Goal: Task Accomplishment & Management: Manage account settings

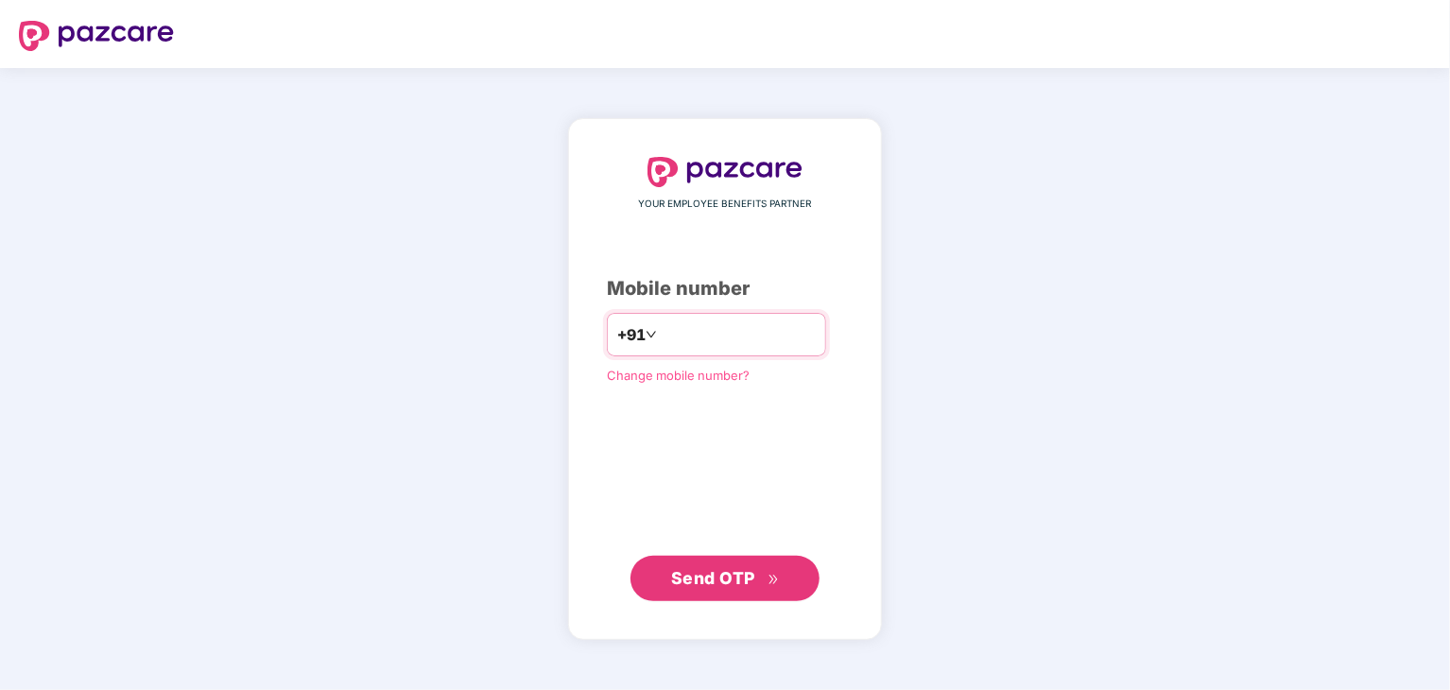
click at [718, 340] on input "number" at bounding box center [738, 334] width 155 height 30
type input "**********"
click at [747, 577] on span "Send OTP" at bounding box center [713, 577] width 84 height 20
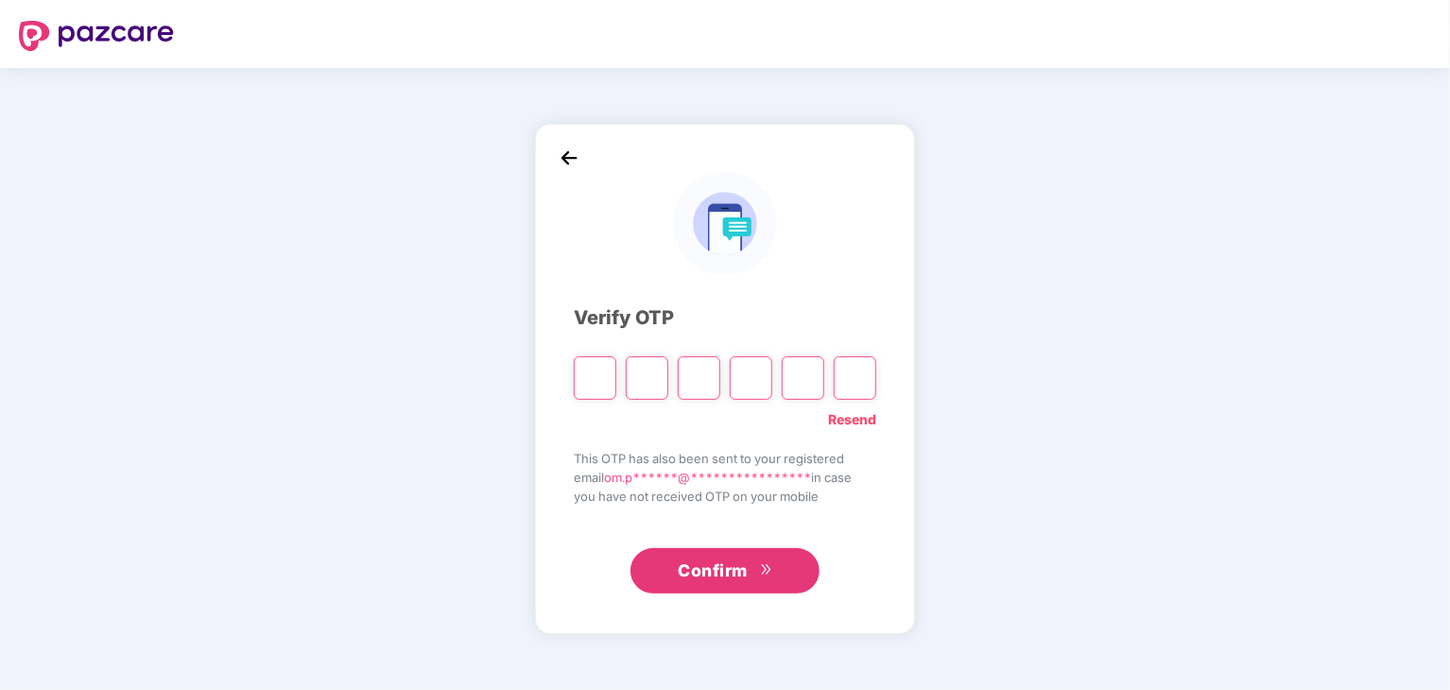
click at [588, 376] on input "Please enter verification code. Digit 1" at bounding box center [595, 377] width 43 height 43
paste input "*"
type input "*"
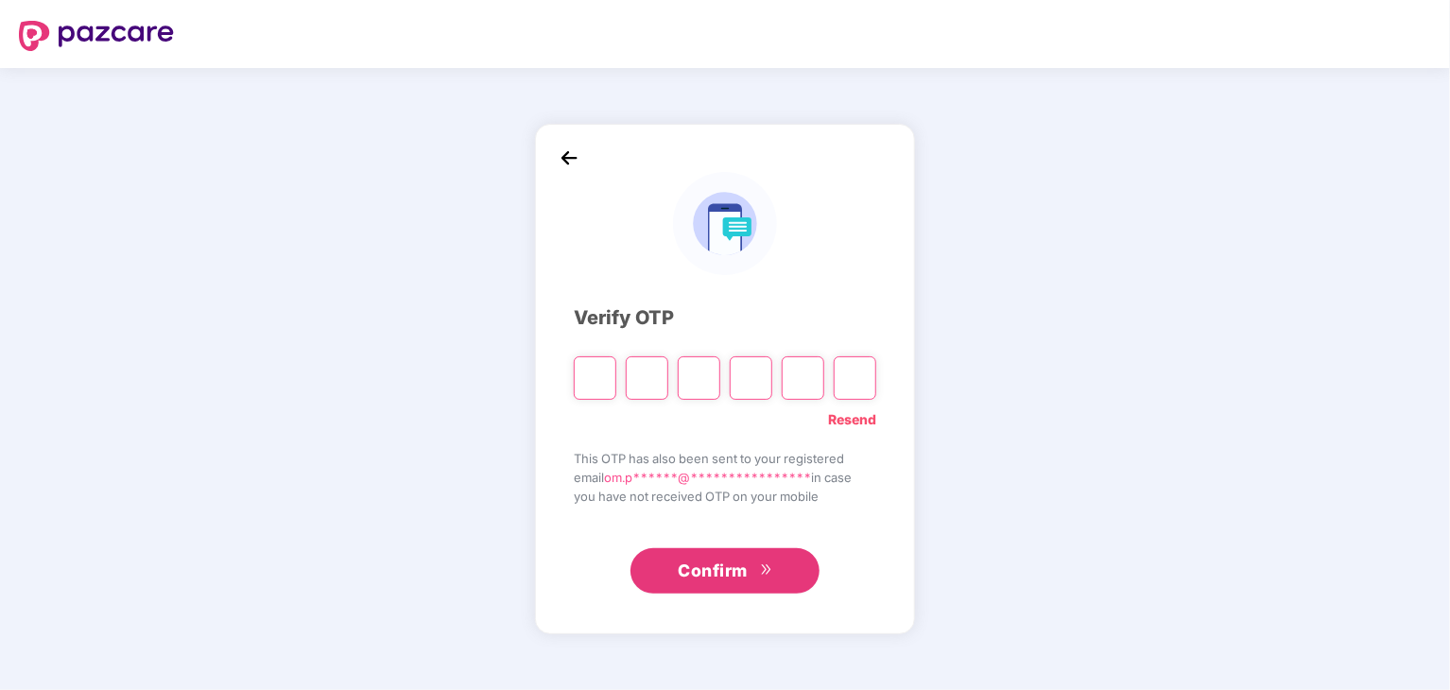
type input "*"
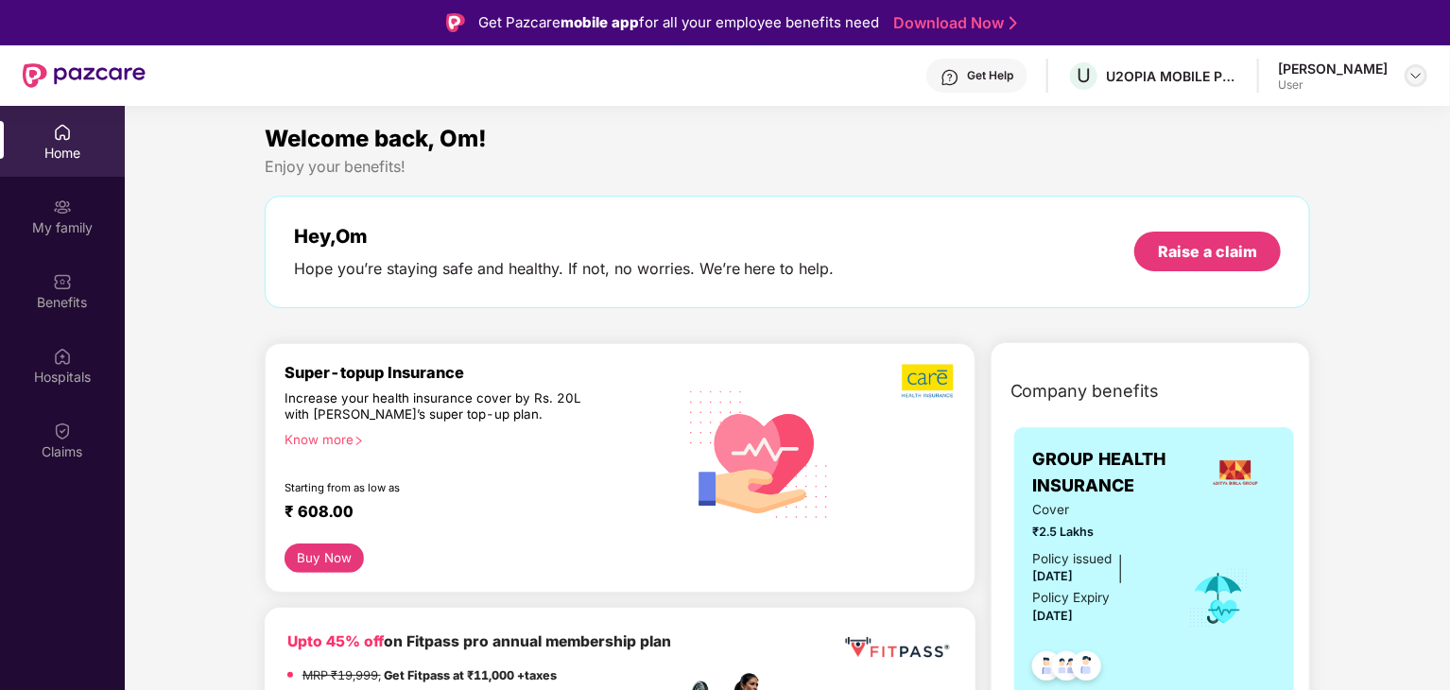
click at [1415, 69] on img at bounding box center [1415, 75] width 15 height 15
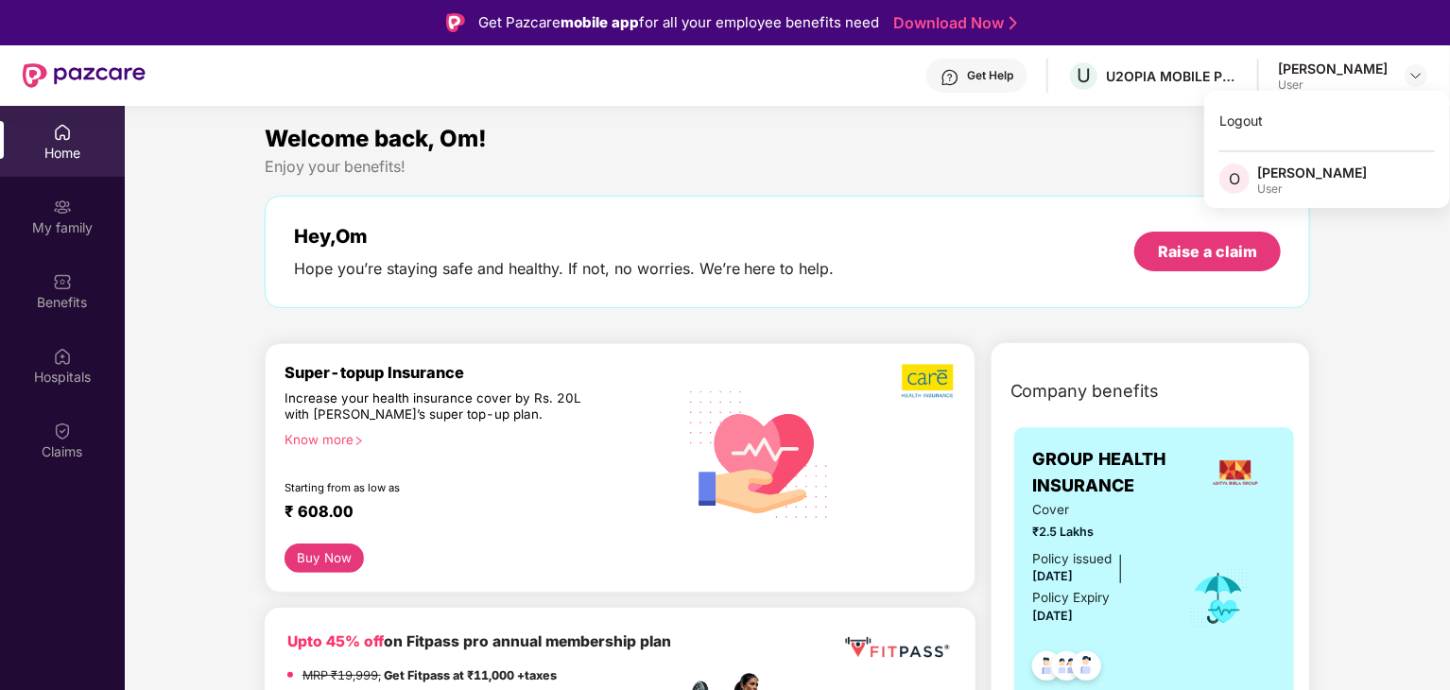
click at [968, 159] on div "Enjoy your benefits!" at bounding box center [788, 167] width 1046 height 20
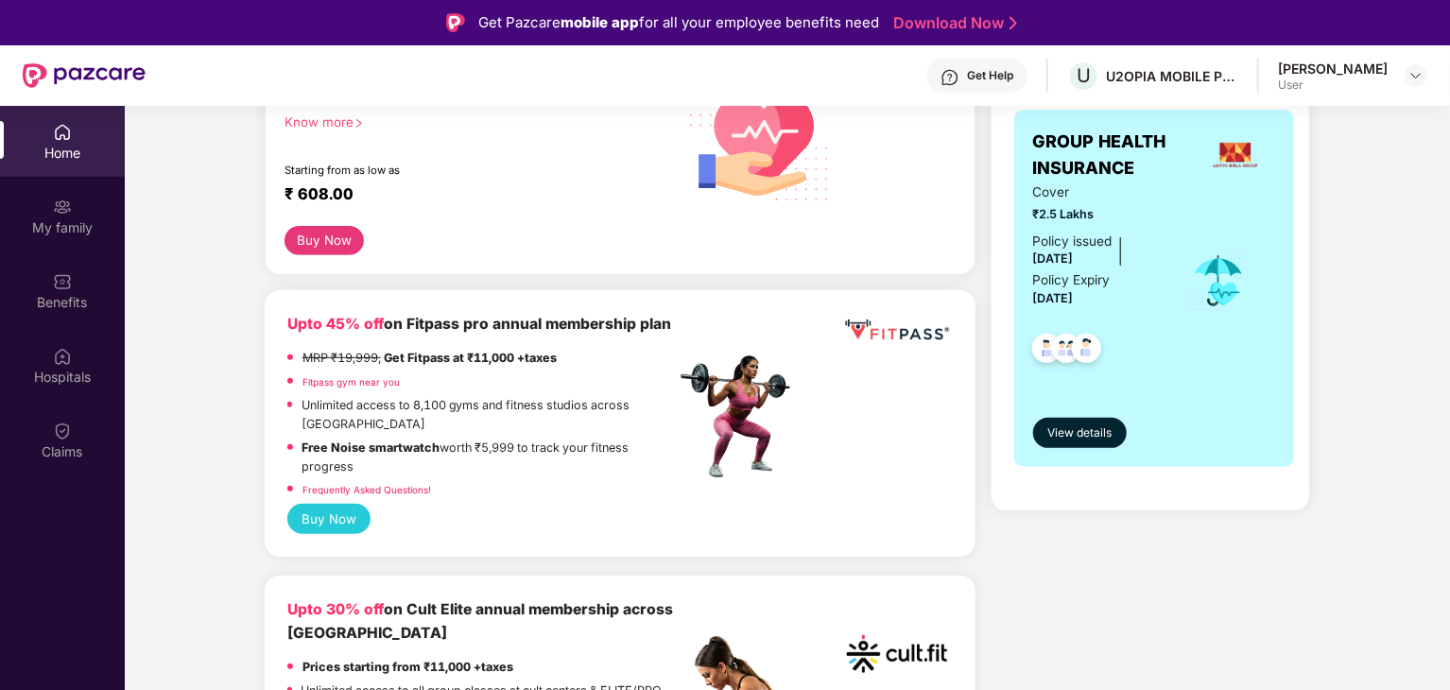
scroll to position [318, 0]
click at [1074, 433] on span "View details" at bounding box center [1079, 433] width 64 height 18
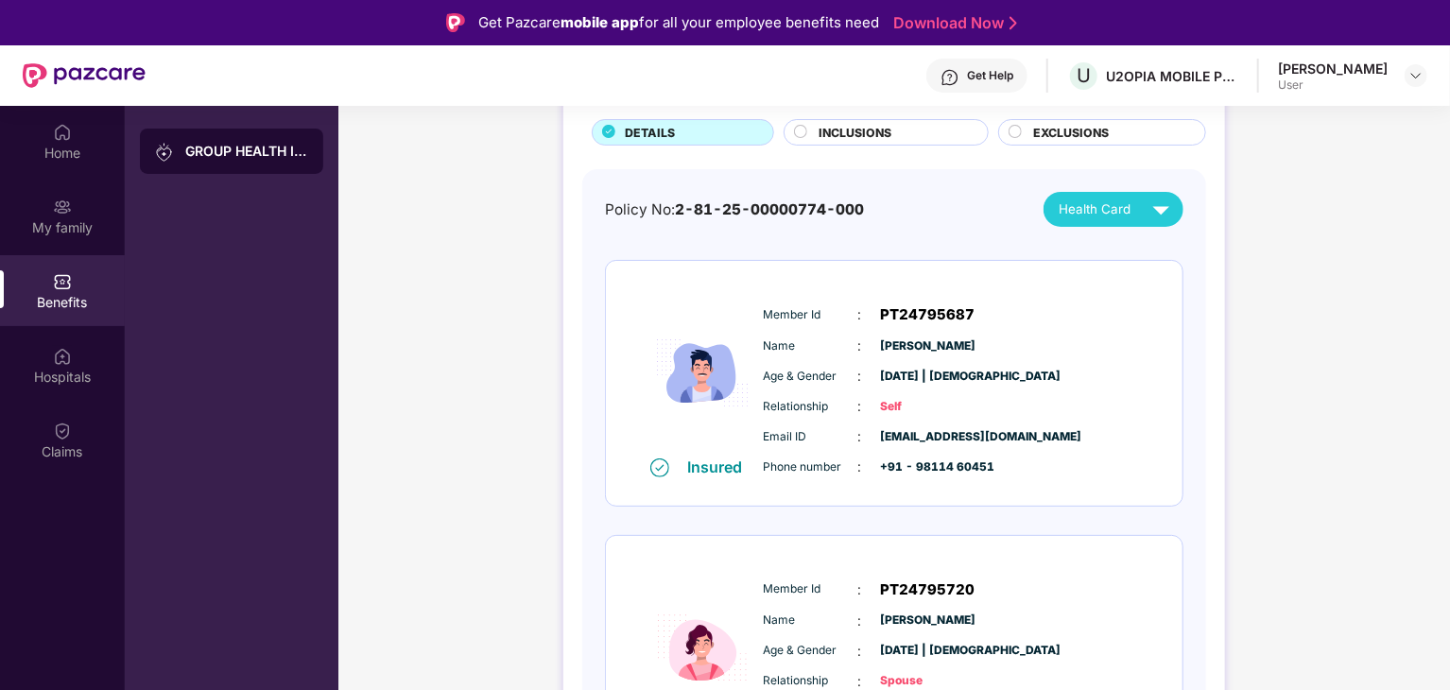
scroll to position [125, 0]
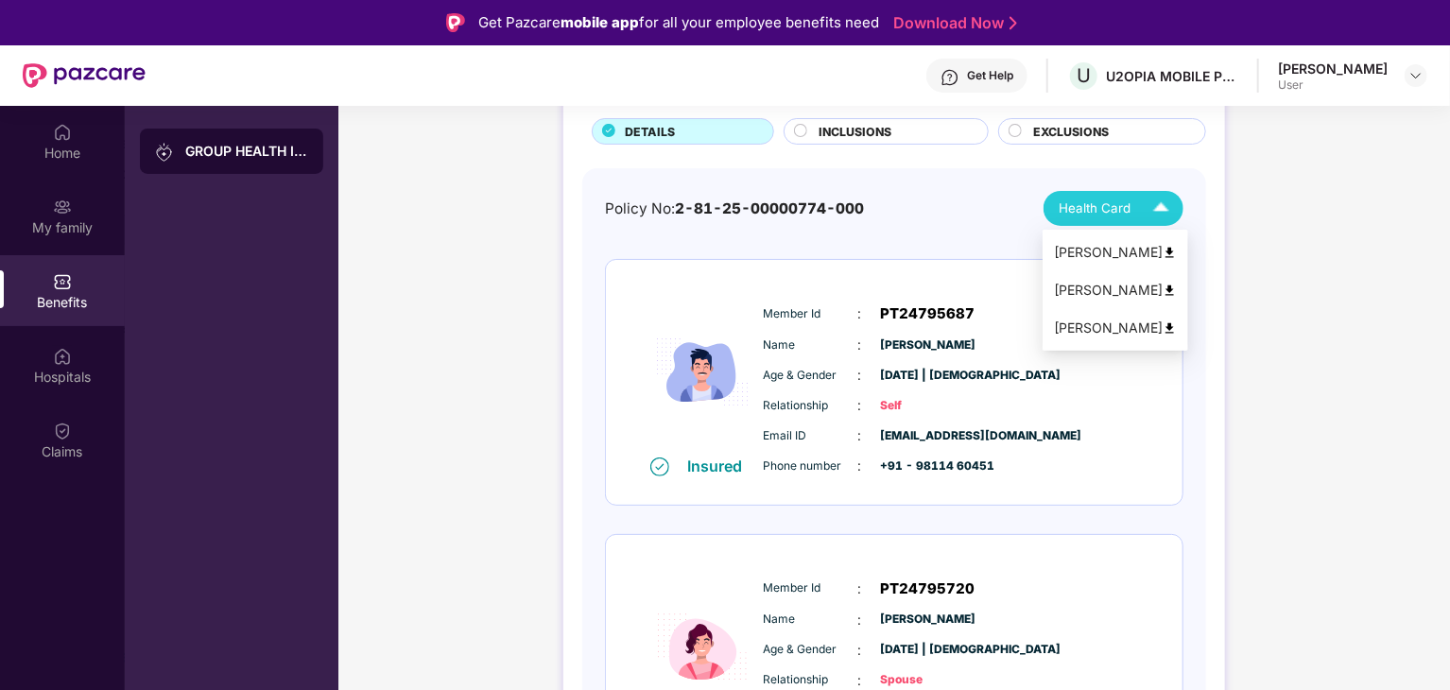
click at [1126, 205] on span "Health Card" at bounding box center [1094, 208] width 72 height 20
